Goal: Find contact information: Find contact information

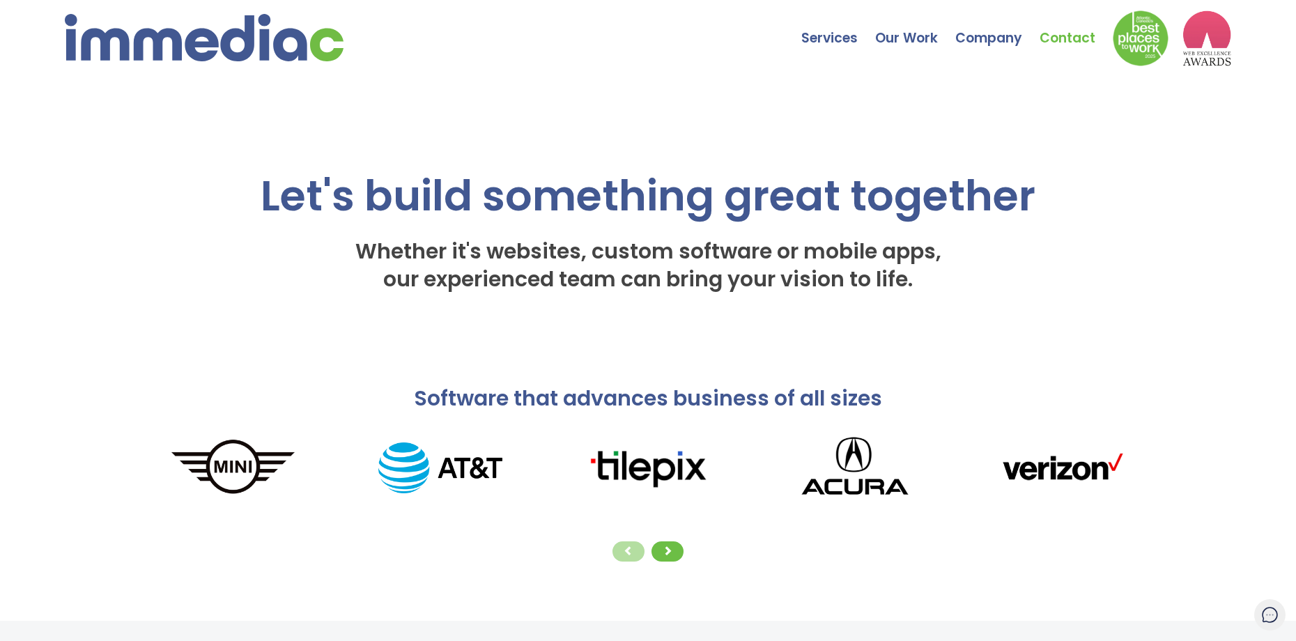
click at [1048, 34] on link "Contact" at bounding box center [1075, 27] width 73 height 49
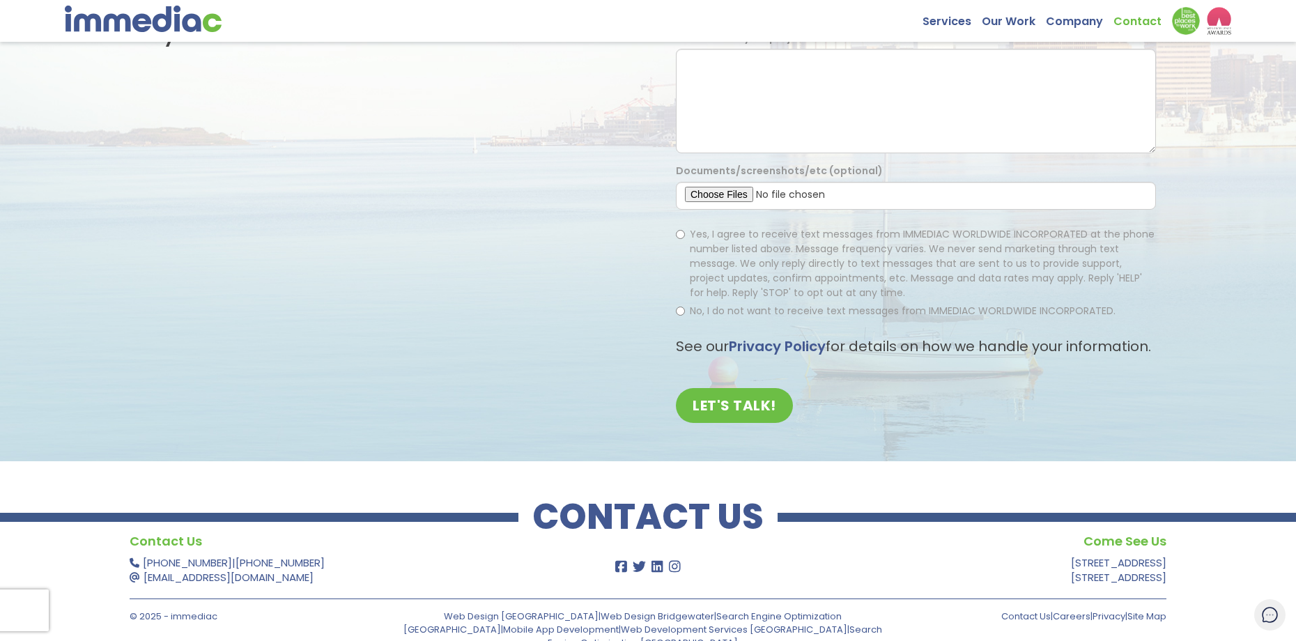
scroll to position [231, 0]
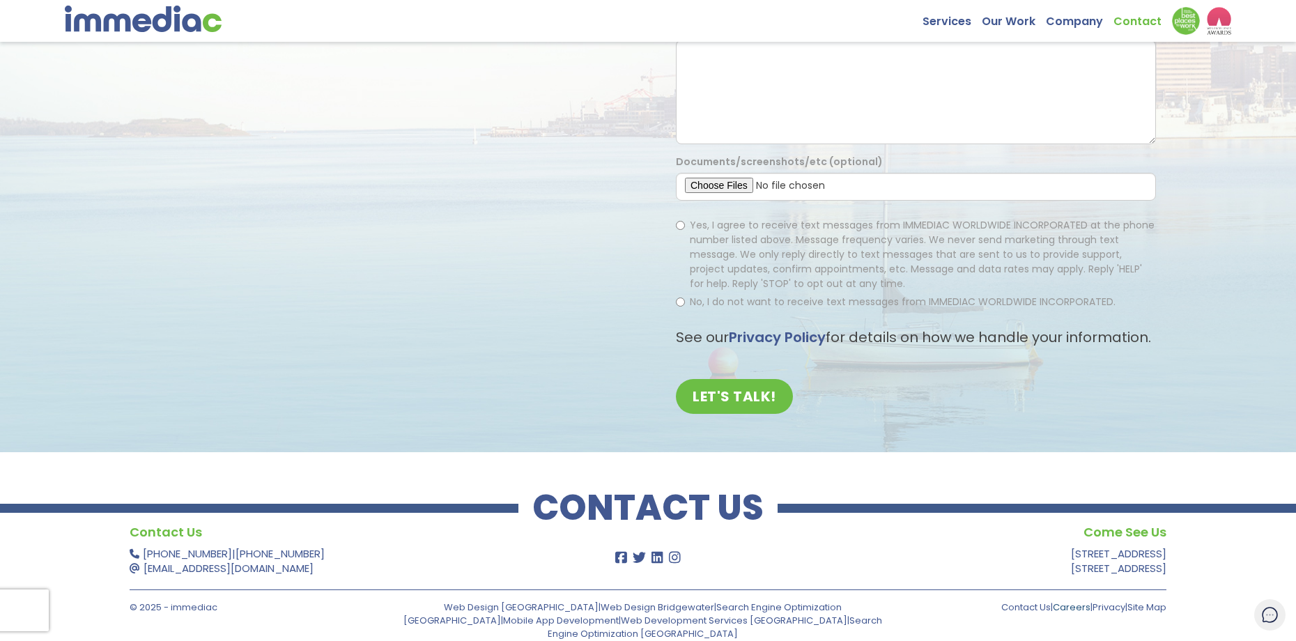
click at [1071, 610] on link "Careers" at bounding box center [1072, 606] width 38 height 13
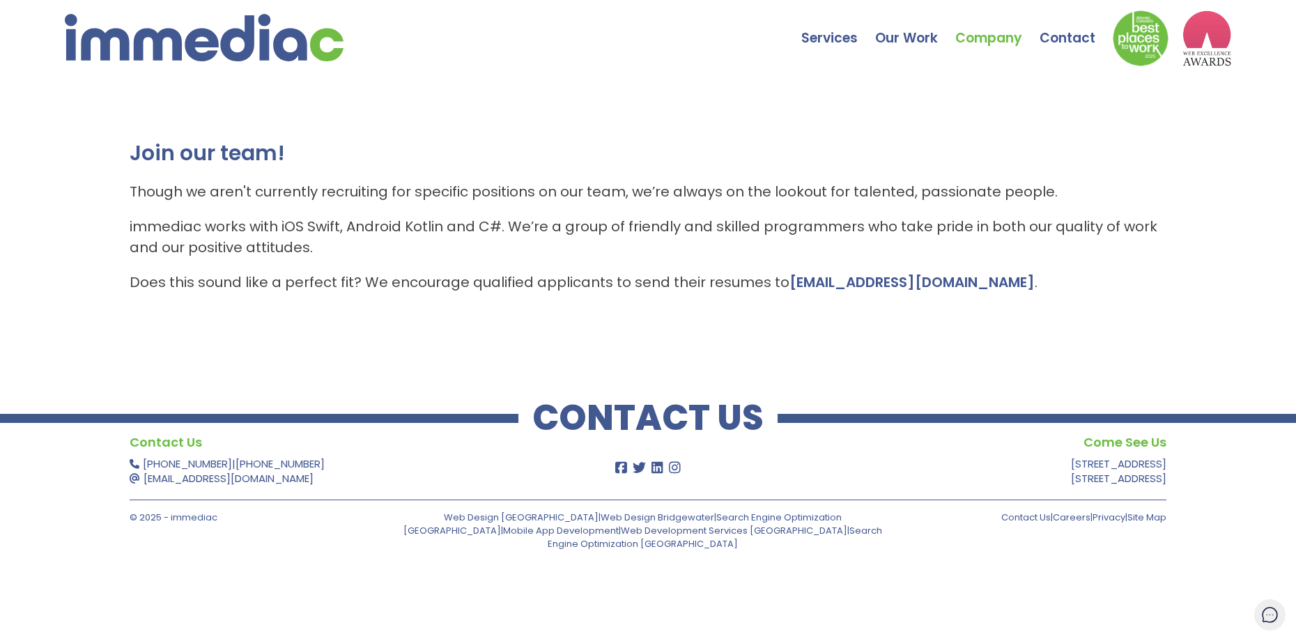
drag, startPoint x: 1021, startPoint y: 326, endPoint x: 201, endPoint y: 163, distance: 835.9
click at [201, 163] on div "Join our team! Though we aren't currently recruiting for specific positions on …" at bounding box center [648, 223] width 1296 height 279
click at [268, 211] on div "Join our team! Though we aren't currently recruiting for specific positions on …" at bounding box center [648, 215] width 1037 height 153
drag, startPoint x: 100, startPoint y: 214, endPoint x: 391, endPoint y: 251, distance: 294.2
click at [387, 249] on div "Join our team! Though we aren't currently recruiting for specific positions on …" at bounding box center [648, 223] width 1296 height 279
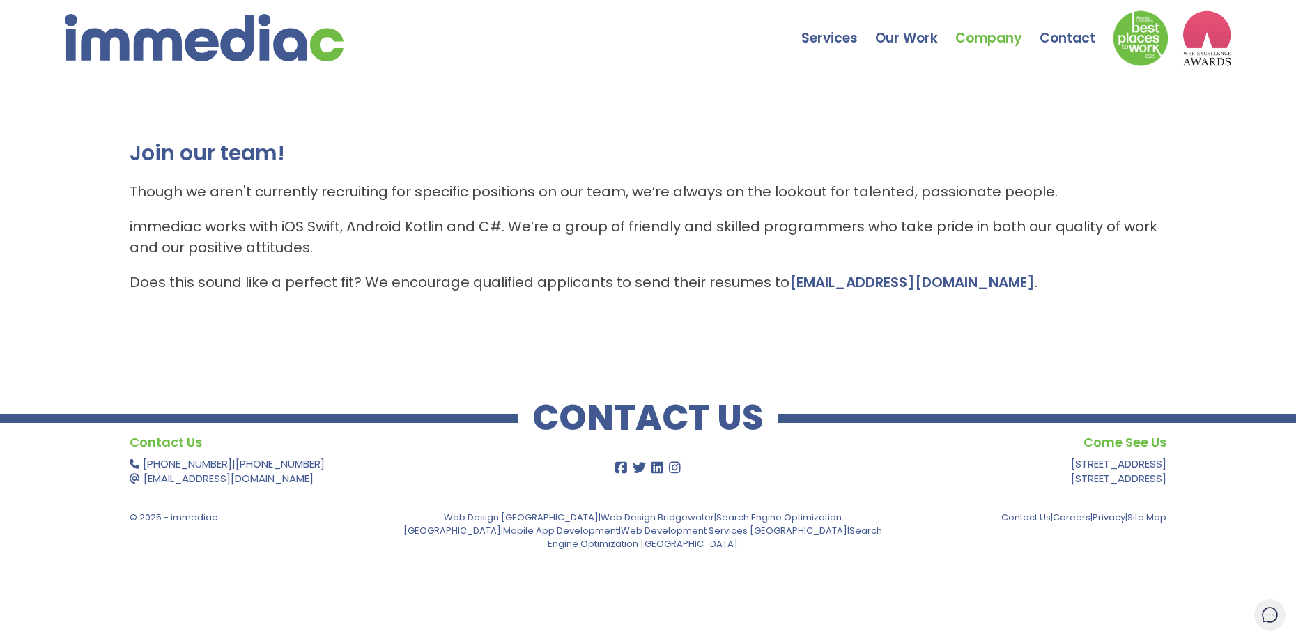
click at [391, 251] on p "immediac works with iOS Swift, Android Kotlin and C#. We’re a group of friendly…" at bounding box center [648, 237] width 1037 height 42
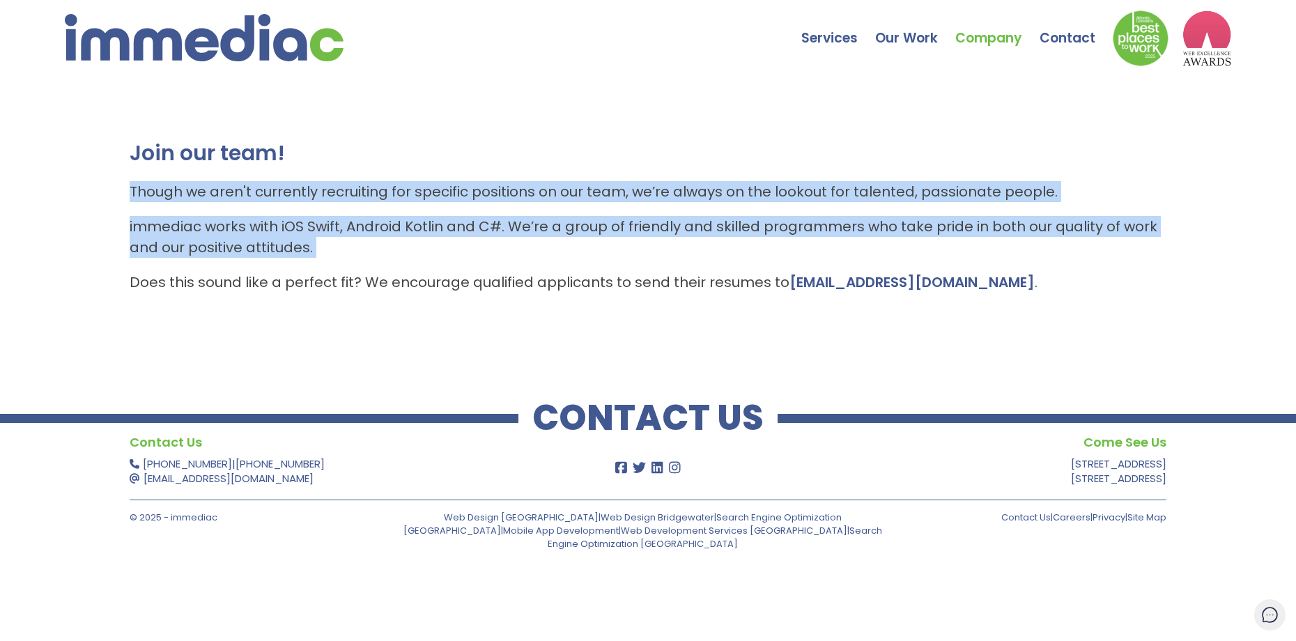
drag, startPoint x: 391, startPoint y: 251, endPoint x: 98, endPoint y: 201, distance: 297.4
click at [98, 201] on div "Join our team! Though we aren't currently recruiting for specific positions on …" at bounding box center [648, 223] width 1296 height 279
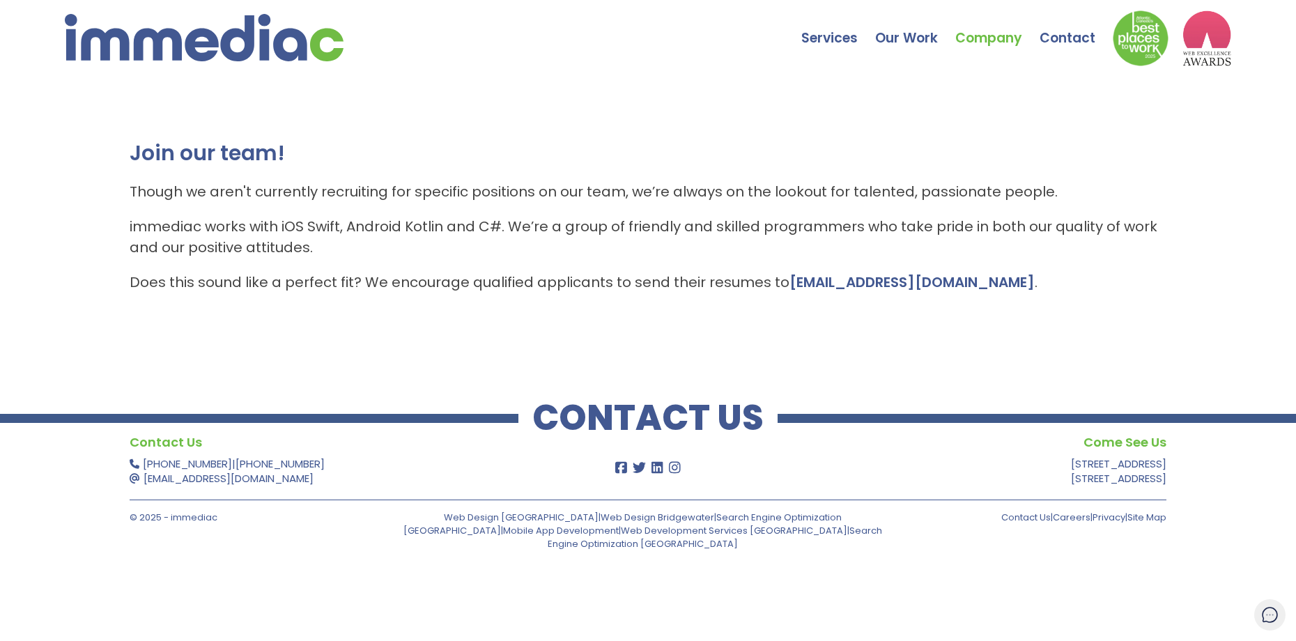
click at [368, 258] on div "Join our team! Though we aren't currently recruiting for specific positions on …" at bounding box center [648, 215] width 1037 height 153
drag, startPoint x: 423, startPoint y: 251, endPoint x: 91, endPoint y: 144, distance: 348.3
click at [63, 130] on div "Join our team! Though we aren't currently recruiting for specific positions on …" at bounding box center [648, 223] width 1296 height 279
click at [398, 256] on p "immediac works with iOS Swift, Android Kotlin and C#. We’re a group of friendly…" at bounding box center [648, 237] width 1037 height 42
drag, startPoint x: 398, startPoint y: 256, endPoint x: 158, endPoint y: 169, distance: 255.9
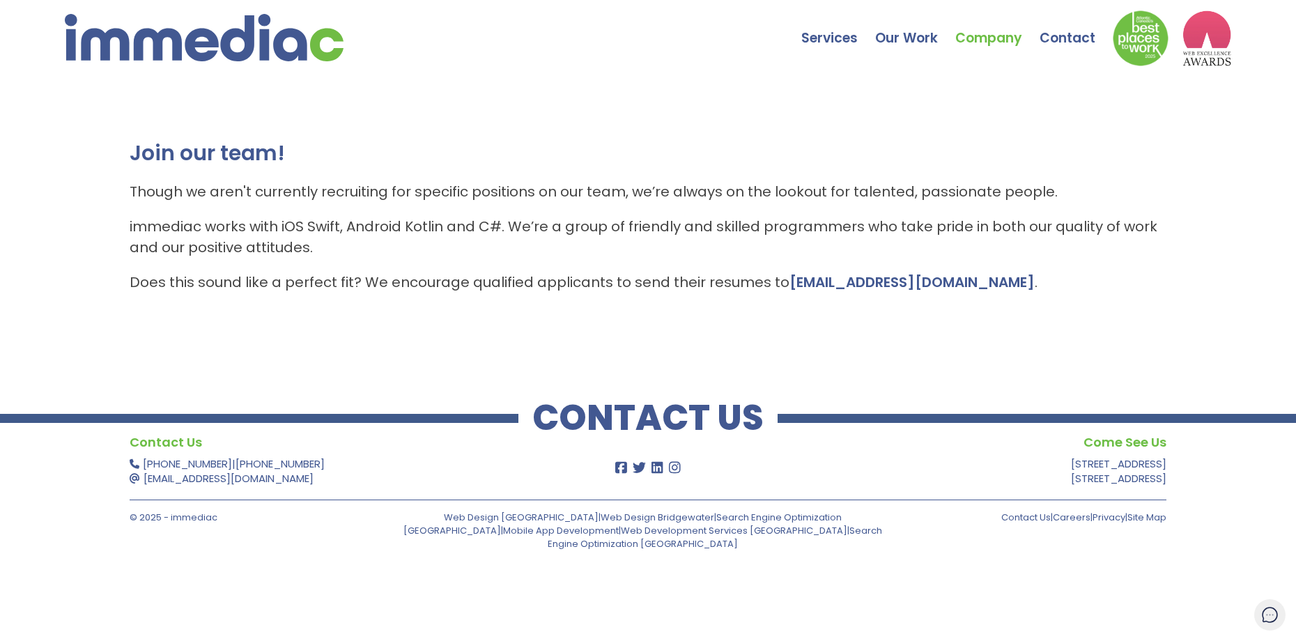
click at [23, 110] on div "Join our team! Though we aren't currently recruiting for specific positions on …" at bounding box center [648, 223] width 1296 height 279
click at [424, 254] on p "immediac works with iOS Swift, Android Kotlin and C#. We’re a group of friendly…" at bounding box center [648, 237] width 1037 height 42
drag, startPoint x: 363, startPoint y: 224, endPoint x: 168, endPoint y: 191, distance: 197.9
click at [105, 173] on div "Join our team! Though we aren't currently recruiting for specific positions on …" at bounding box center [648, 223] width 1296 height 279
click at [310, 237] on p "immediac works with iOS Swift, Android Kotlin and C#. We’re a group of friendly…" at bounding box center [648, 237] width 1037 height 42
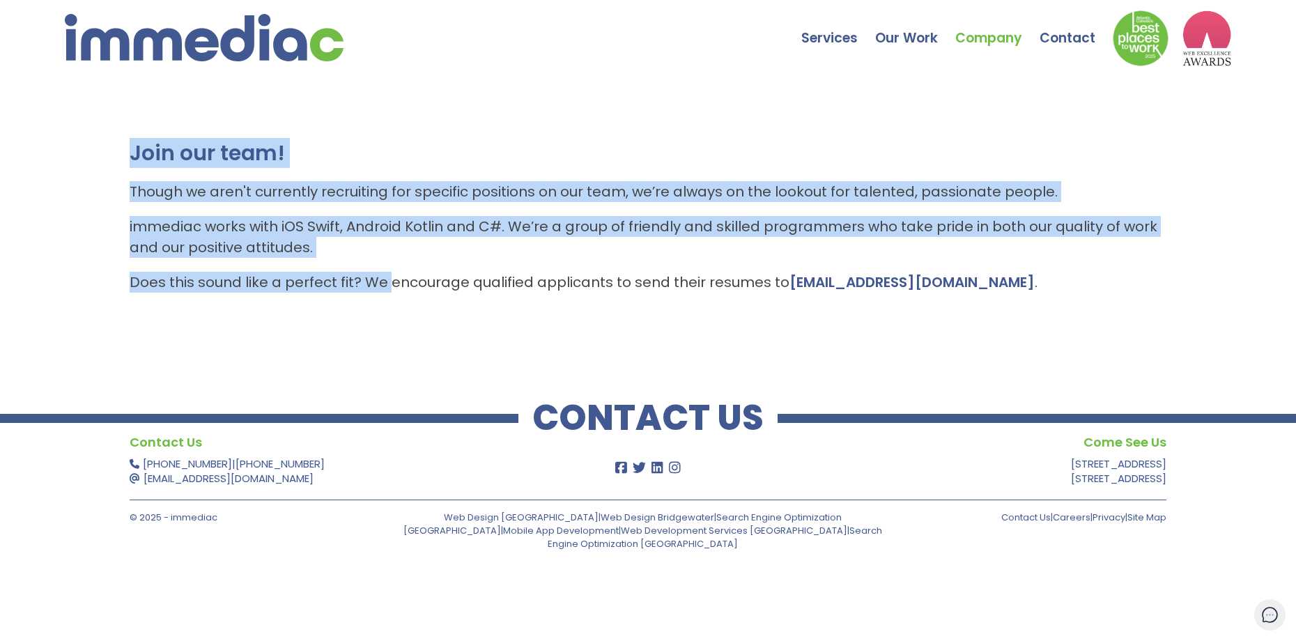
drag, startPoint x: 386, startPoint y: 261, endPoint x: 198, endPoint y: 207, distance: 195.6
click at [33, 152] on div "Join our team! Though we aren't currently recruiting for specific positions on …" at bounding box center [648, 223] width 1296 height 279
click at [332, 247] on p "immediac works with iOS Swift, Android Kotlin and C#. We’re a group of friendly…" at bounding box center [648, 237] width 1037 height 42
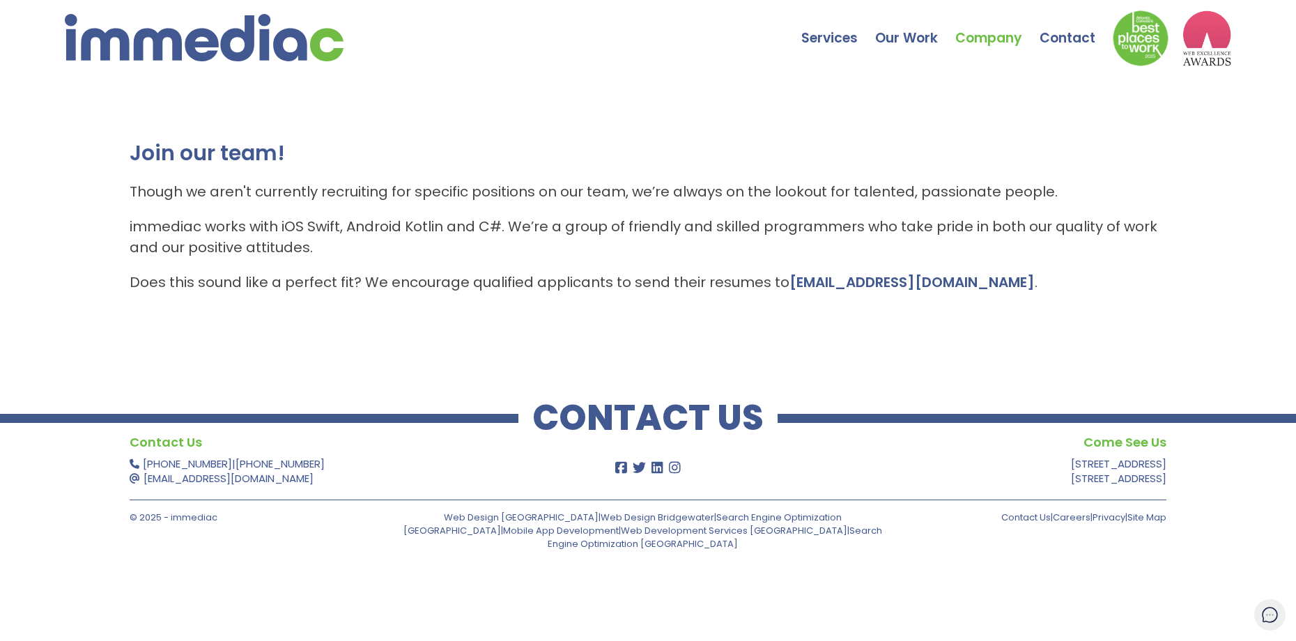
drag, startPoint x: 109, startPoint y: 242, endPoint x: 1259, endPoint y: 294, distance: 1151.2
click at [1282, 284] on div "Join our team! Though we aren't currently recruiting for specific positions on …" at bounding box center [648, 223] width 1296 height 279
drag, startPoint x: 1255, startPoint y: 295, endPoint x: 1179, endPoint y: 296, distance: 75.2
click at [1254, 295] on div "Join our team! Though we aren't currently recruiting for specific positions on …" at bounding box center [648, 223] width 1296 height 279
click at [989, 321] on div "Join our team! Though we aren't currently recruiting for specific positions on …" at bounding box center [648, 223] width 1296 height 279
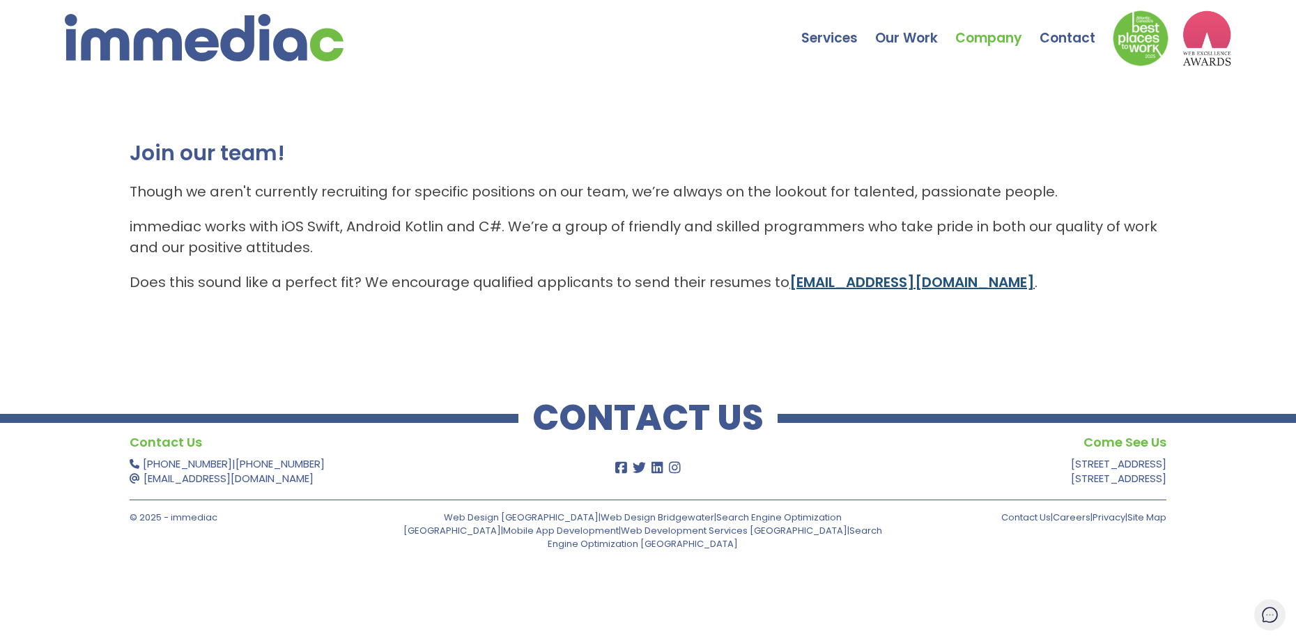
drag, startPoint x: 979, startPoint y: 287, endPoint x: 786, endPoint y: 288, distance: 193.7
click at [786, 288] on p "Does this sound like a perfect fit? We encourage qualified applicants to send t…" at bounding box center [648, 282] width 1037 height 21
drag, startPoint x: 775, startPoint y: 382, endPoint x: 903, endPoint y: 322, distance: 141.8
click at [782, 380] on footer "CONTACT US Contact Us [PHONE_NUMBER] | [PHONE_NUMBER] [EMAIL_ADDRESS][DOMAIN_NA…" at bounding box center [648, 463] width 1296 height 202
drag, startPoint x: 963, startPoint y: 279, endPoint x: 784, endPoint y: 307, distance: 181.1
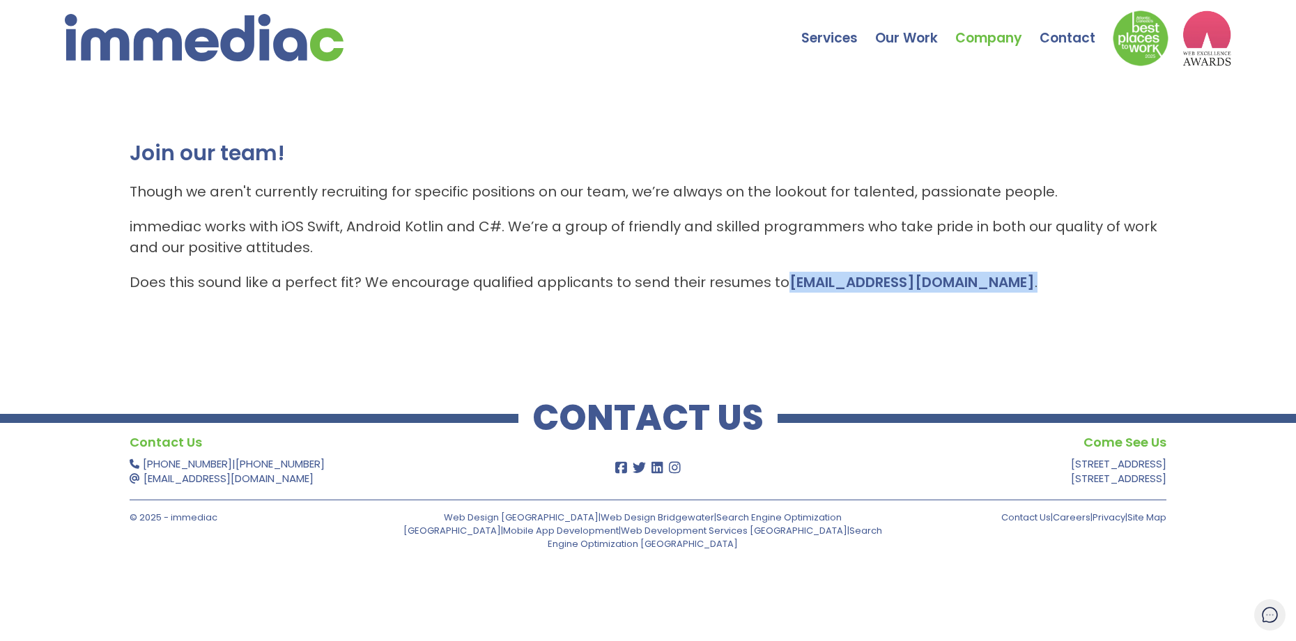
click at [784, 307] on div "Join our team! Though we aren't currently recruiting for specific positions on …" at bounding box center [648, 223] width 1296 height 279
copy p "[EMAIL_ADDRESS][DOMAIN_NAME] ."
click at [603, 340] on div "Join our team! Though we aren't currently recruiting for specific positions on …" at bounding box center [648, 223] width 1296 height 279
